Goal: Task Accomplishment & Management: Manage account settings

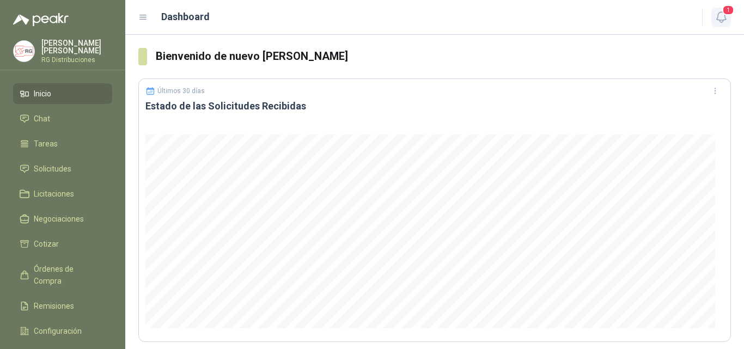
click at [718, 23] on icon "button" at bounding box center [721, 17] width 14 height 14
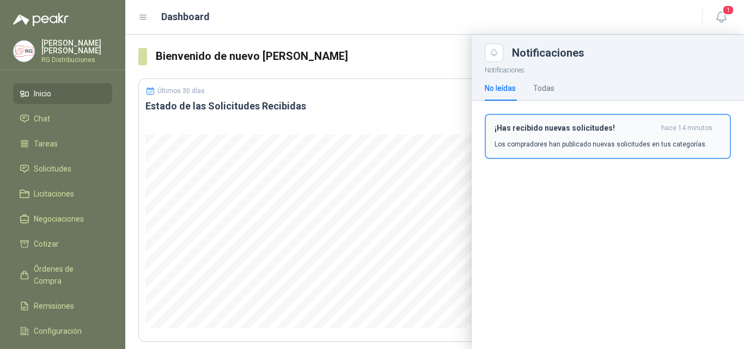
click at [586, 137] on div "¡Has recibido nuevas solicitudes! hace 14 minutos Los compradores han publicado…" at bounding box center [607, 137] width 226 height 26
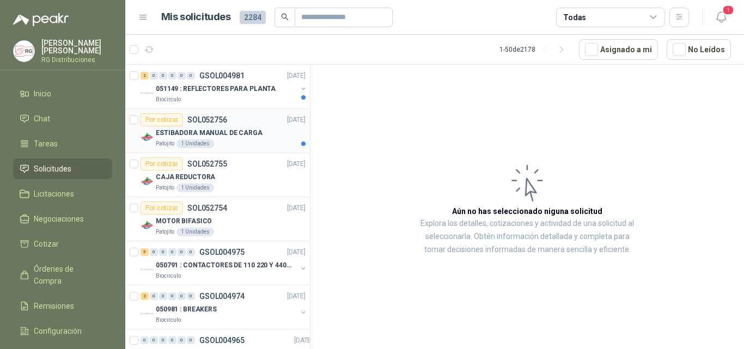
click at [266, 135] on div "ESTIBADORA MANUAL DE CARGA" at bounding box center [231, 132] width 150 height 13
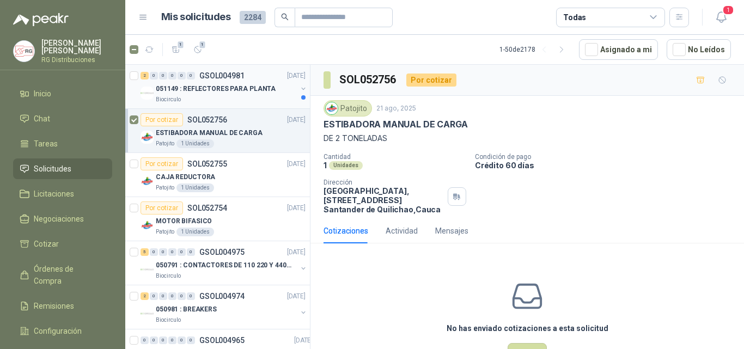
click at [252, 90] on p "051149 : REFLECTORES PARA PLANTA" at bounding box center [216, 89] width 120 height 10
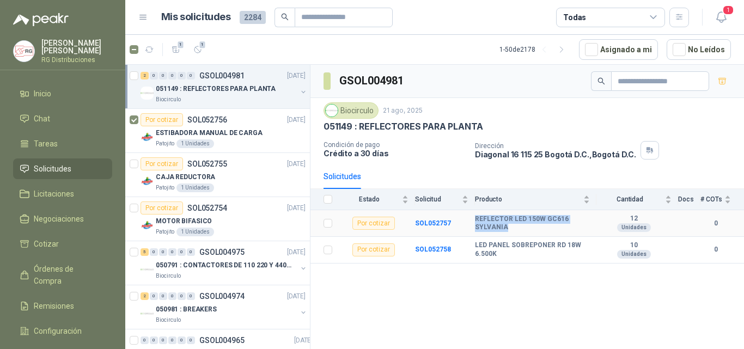
drag, startPoint x: 474, startPoint y: 217, endPoint x: 534, endPoint y: 235, distance: 62.5
click at [533, 235] on tr "Por cotizar SOL052757 REFLECTOR LED 150W GC616 SYLVANIA 12 Unidades 0" at bounding box center [526, 223] width 433 height 27
click at [568, 231] on b "REFLECTOR LED 150W GC616 SYLVANIA" at bounding box center [532, 223] width 115 height 17
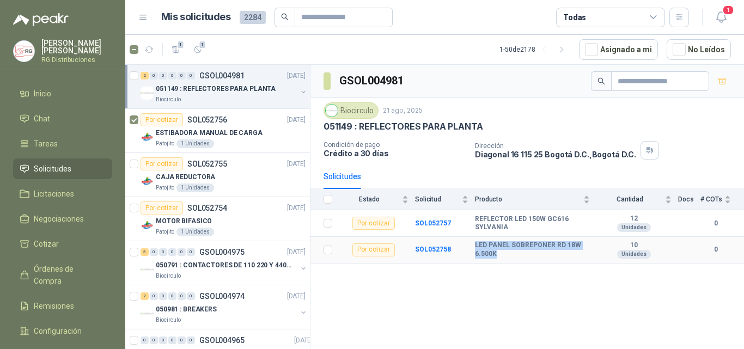
drag, startPoint x: 475, startPoint y: 243, endPoint x: 507, endPoint y: 258, distance: 35.6
click at [505, 258] on b "LED PANEL SOBREPONER RD 18W 6.500K" at bounding box center [532, 249] width 115 height 17
click at [577, 224] on b "REFLECTOR LED 150W GC616 SYLVANIA" at bounding box center [532, 223] width 115 height 17
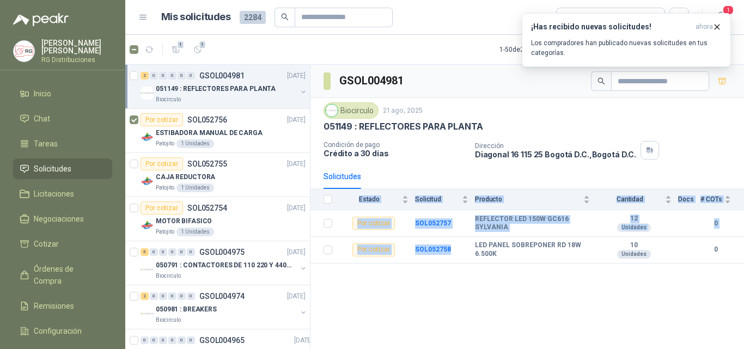
drag, startPoint x: 465, startPoint y: 245, endPoint x: 524, endPoint y: 265, distance: 62.2
click at [523, 265] on div "GSOL004981 Biocirculo 21 ago, 2025 051149 : REFLECTORES PARA PLANTA Condición d…" at bounding box center [526, 209] width 433 height 288
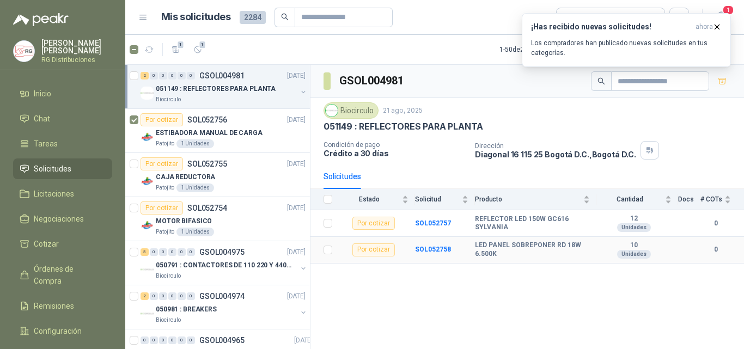
click at [541, 253] on b "LED PANEL SOBREPONER RD 18W 6.500K" at bounding box center [532, 249] width 115 height 17
click at [716, 27] on icon "button" at bounding box center [716, 26] width 9 height 9
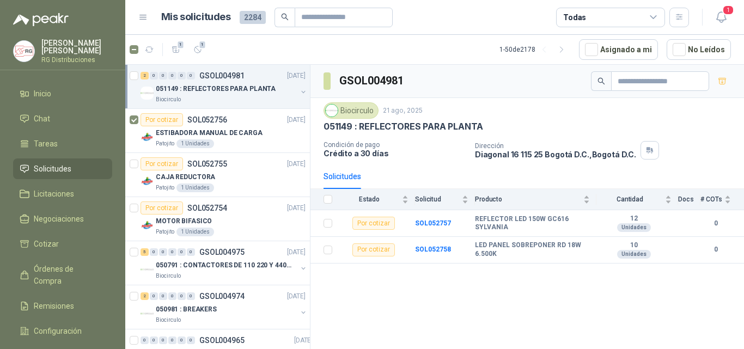
click at [724, 17] on icon "button" at bounding box center [721, 17] width 14 height 14
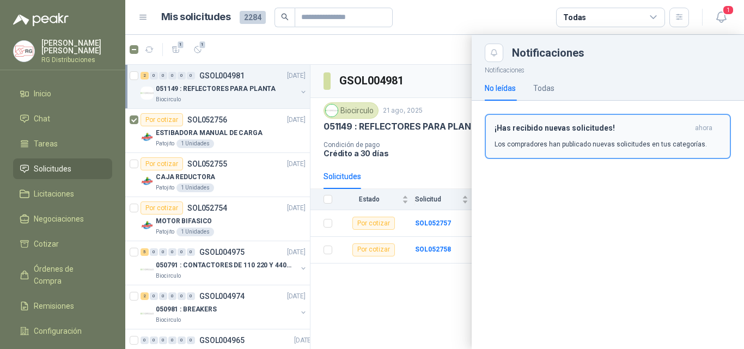
click at [612, 148] on p "Los compradores han publicado nuevas solicitudes en tus categorías." at bounding box center [600, 144] width 212 height 10
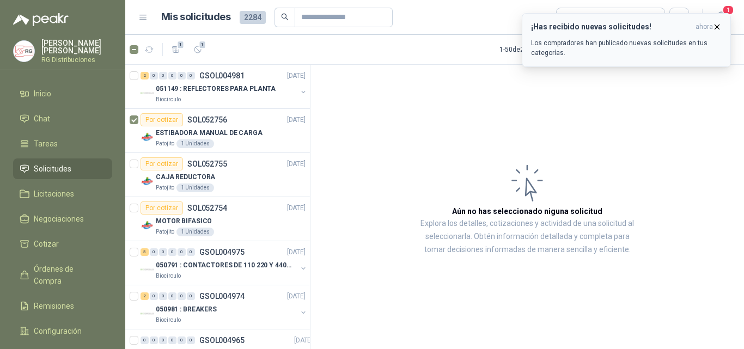
click at [714, 28] on icon "button" at bounding box center [716, 26] width 9 height 9
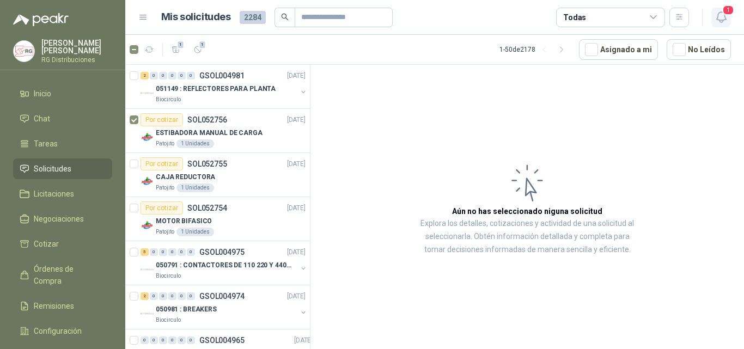
click at [724, 15] on span "1" at bounding box center [728, 10] width 12 height 10
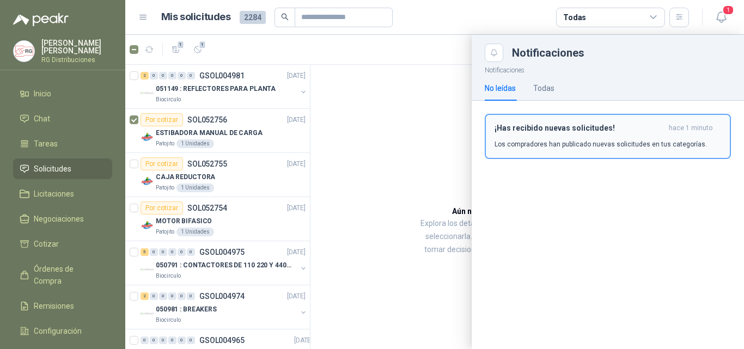
click at [573, 143] on p "Los compradores han publicado nuevas solicitudes en tus categorías." at bounding box center [600, 144] width 212 height 10
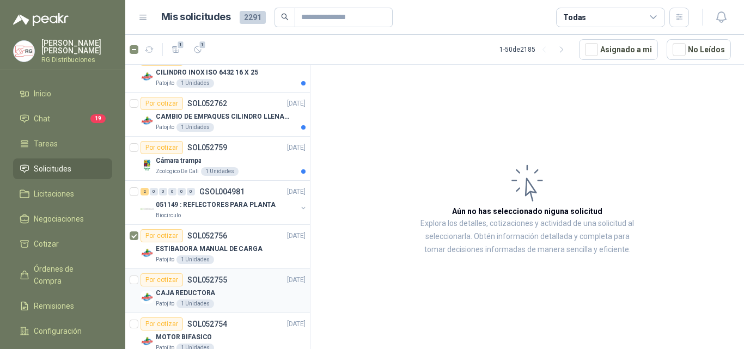
scroll to position [218, 0]
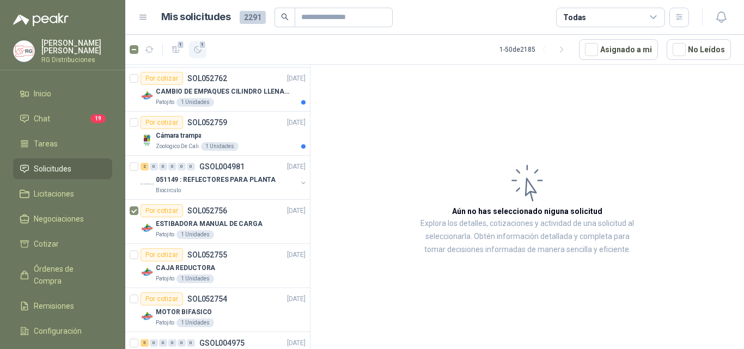
click at [203, 52] on button "1" at bounding box center [197, 49] width 17 height 17
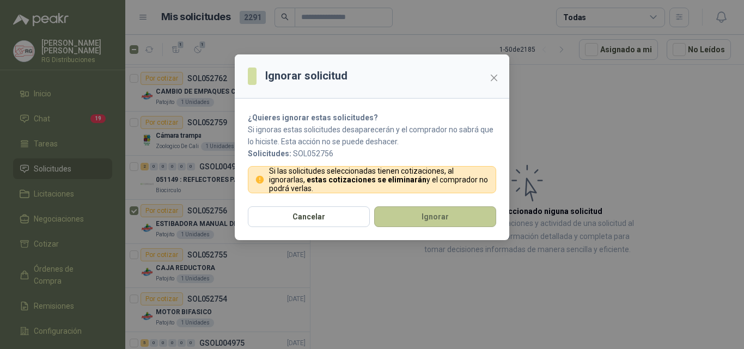
click at [416, 210] on button "Ignorar" at bounding box center [435, 216] width 122 height 21
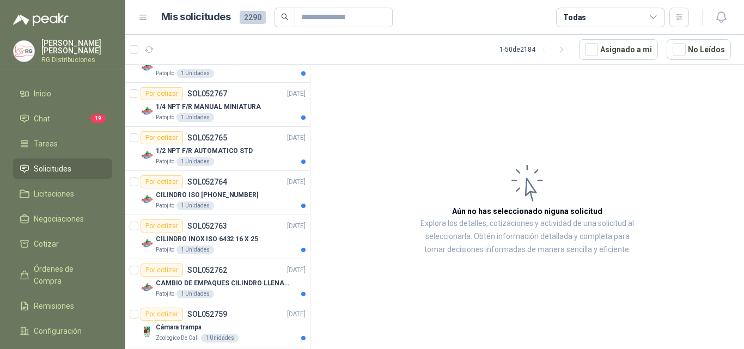
scroll to position [0, 0]
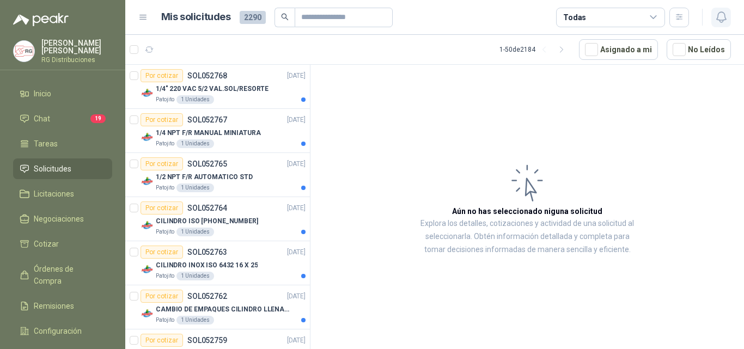
click at [713, 16] on button "button" at bounding box center [721, 18] width 20 height 20
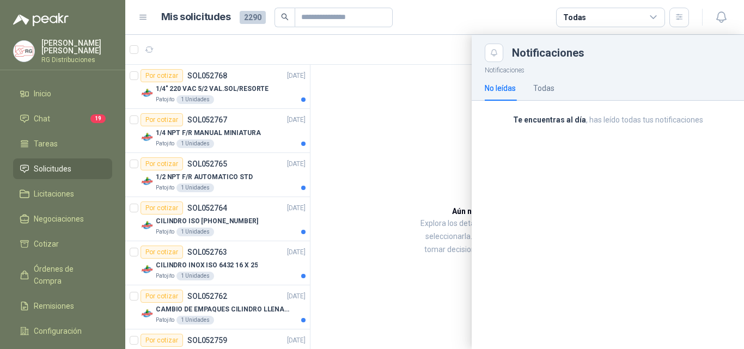
drag, startPoint x: 406, startPoint y: 167, endPoint x: 415, endPoint y: 137, distance: 31.9
click at [407, 164] on div at bounding box center [434, 192] width 618 height 314
